Goal: Browse casually

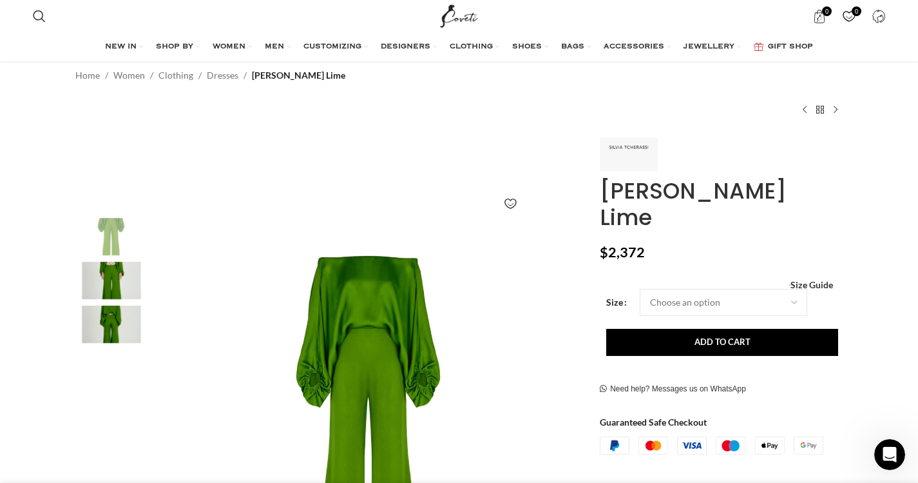
scroll to position [64, 0]
click at [121, 305] on div "2 / 3" at bounding box center [111, 284] width 79 height 44
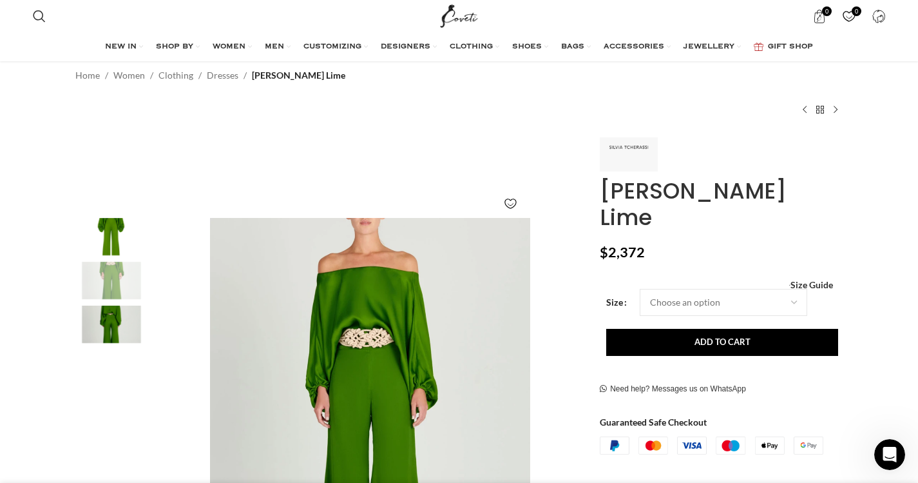
scroll to position [0, 271]
click at [117, 240] on img "1 / 3" at bounding box center [111, 236] width 79 height 37
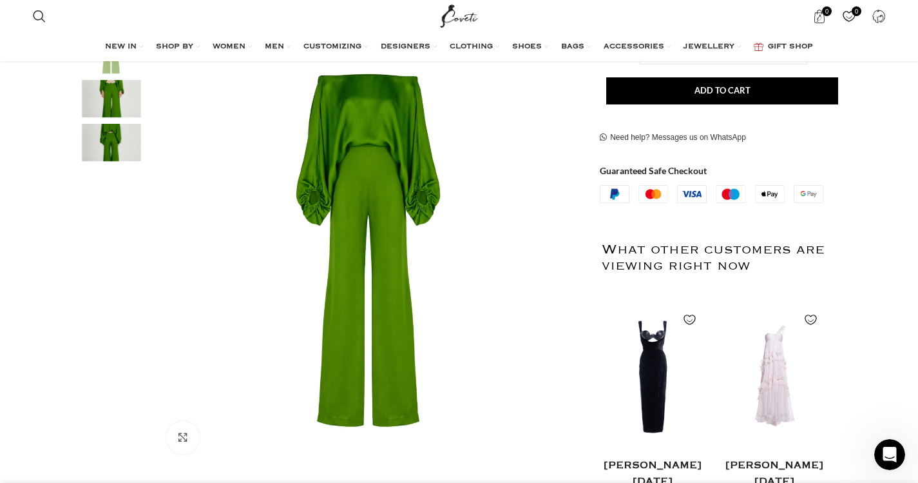
scroll to position [322, 0]
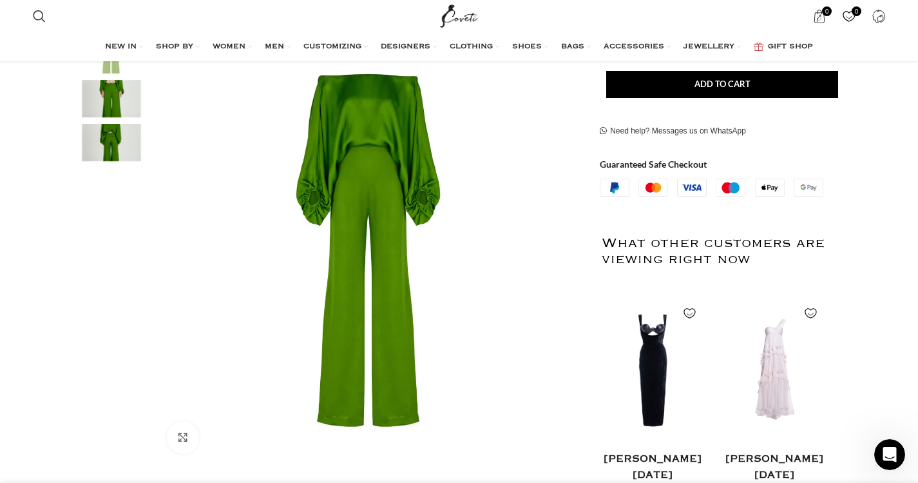
click at [114, 122] on div "2 / 3" at bounding box center [111, 102] width 79 height 44
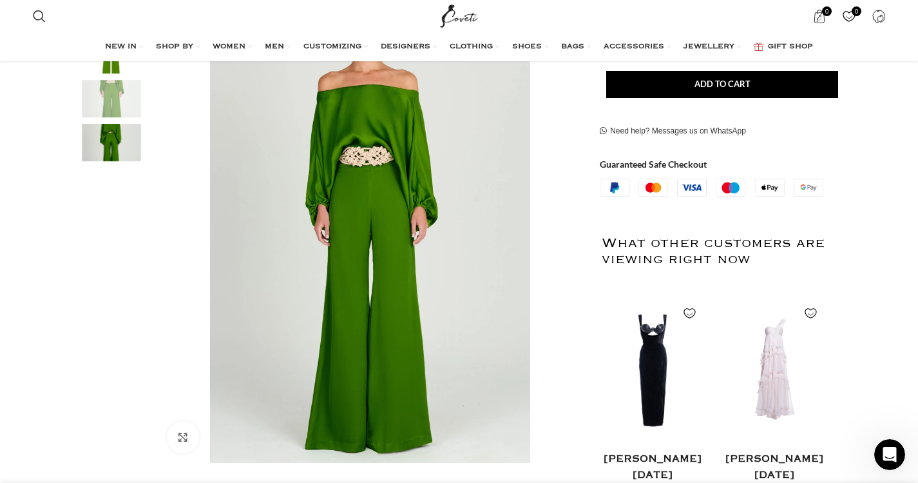
click at [113, 101] on img "2 / 3" at bounding box center [111, 98] width 79 height 37
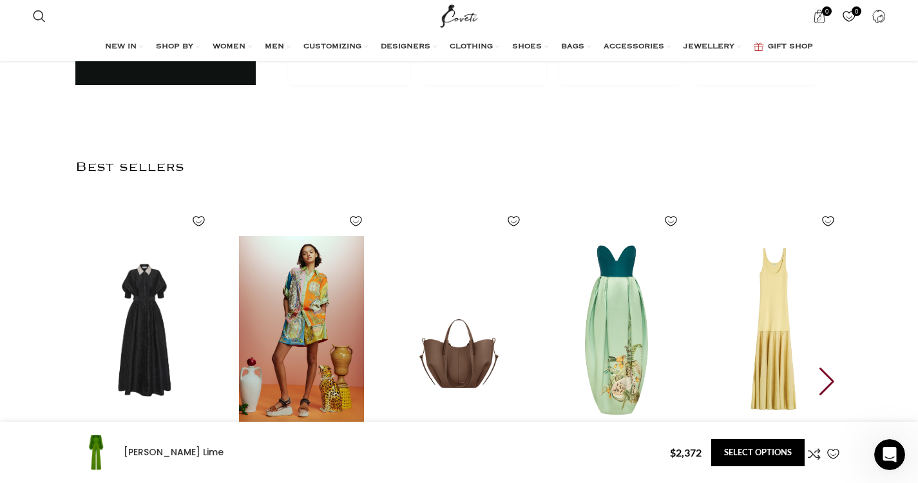
scroll to position [2385, 0]
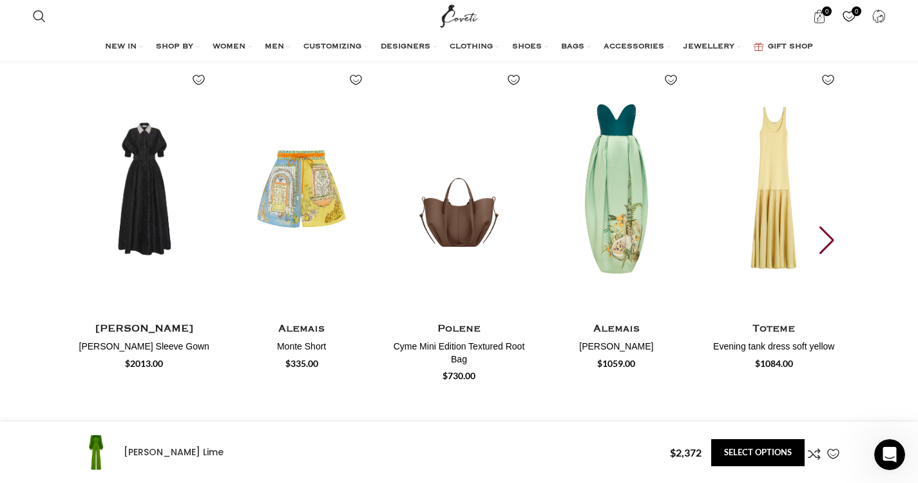
click at [674, 226] on div "Next slide" at bounding box center [828, 240] width 17 height 28
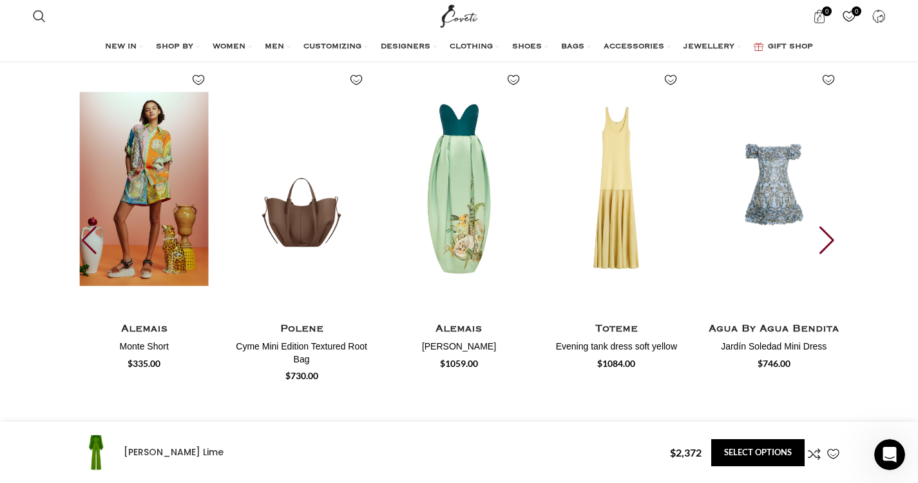
click at [143, 184] on img "2 / 30" at bounding box center [144, 189] width 142 height 266
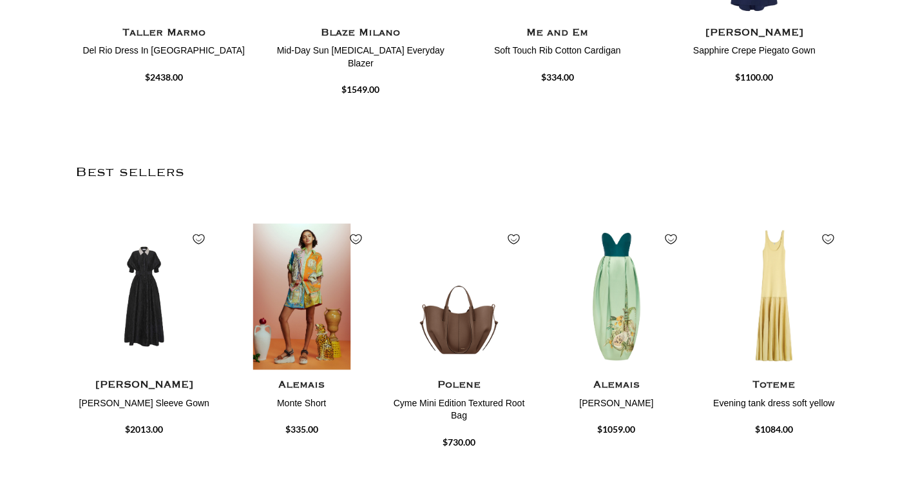
scroll to position [1112, 0]
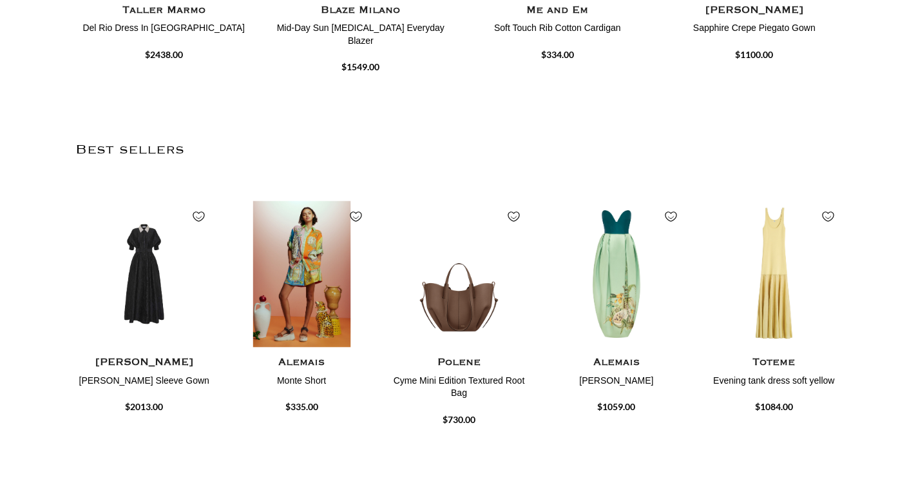
click at [302, 224] on img "2 / 20" at bounding box center [302, 274] width 142 height 159
